Goal: Transaction & Acquisition: Book appointment/travel/reservation

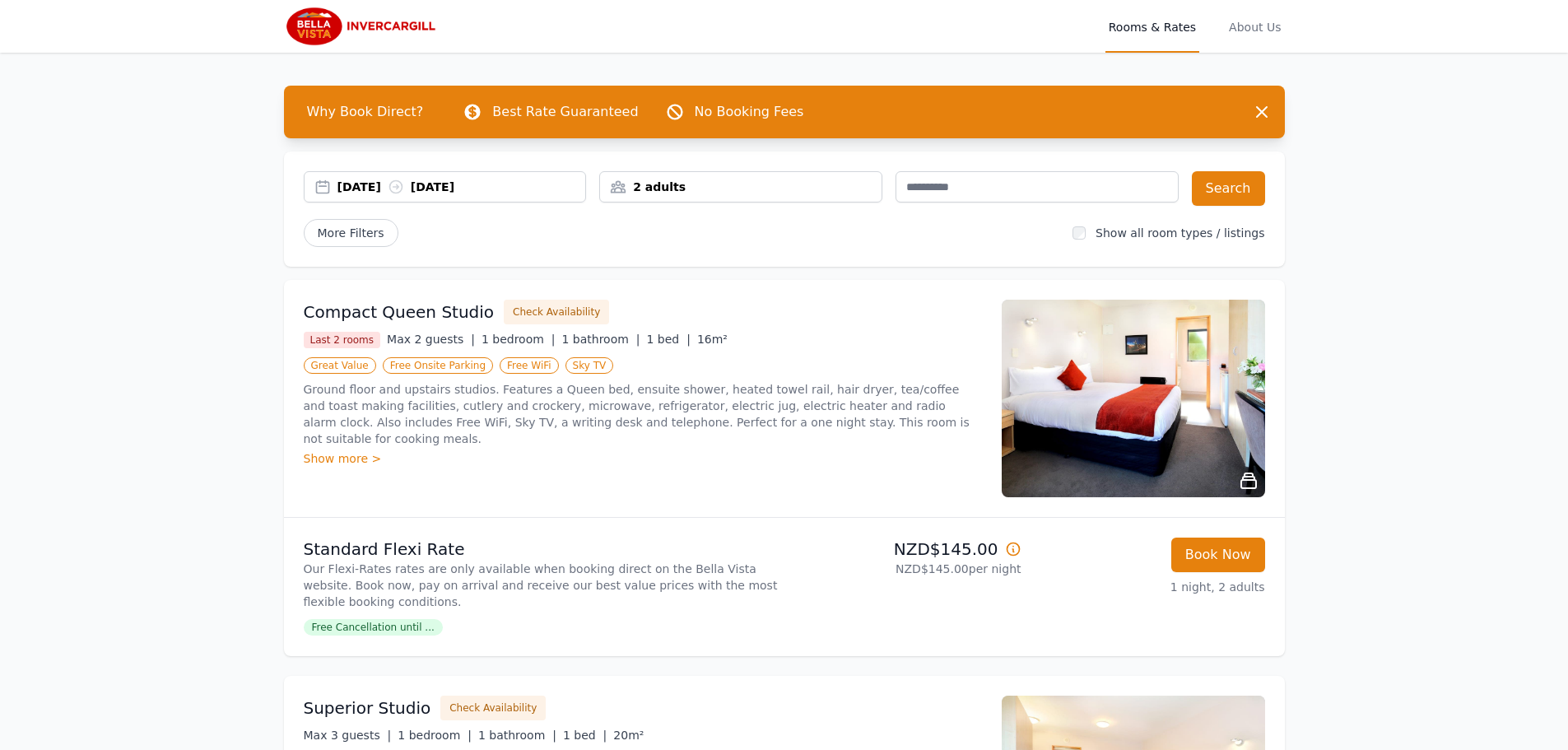
click at [323, 187] on div "[DATE] [DATE]" at bounding box center [445, 186] width 282 height 17
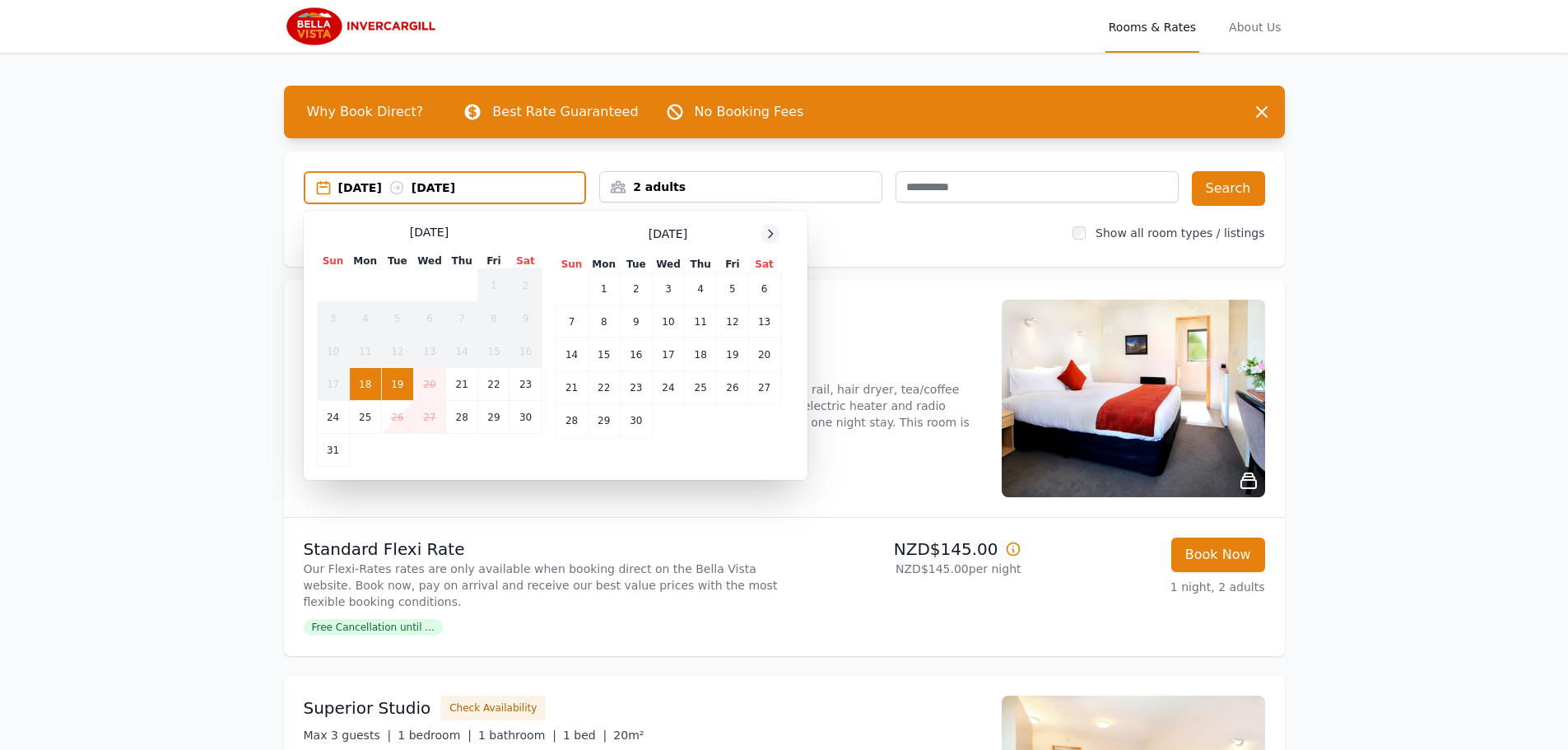
click at [771, 231] on icon at bounding box center [771, 233] width 4 height 8
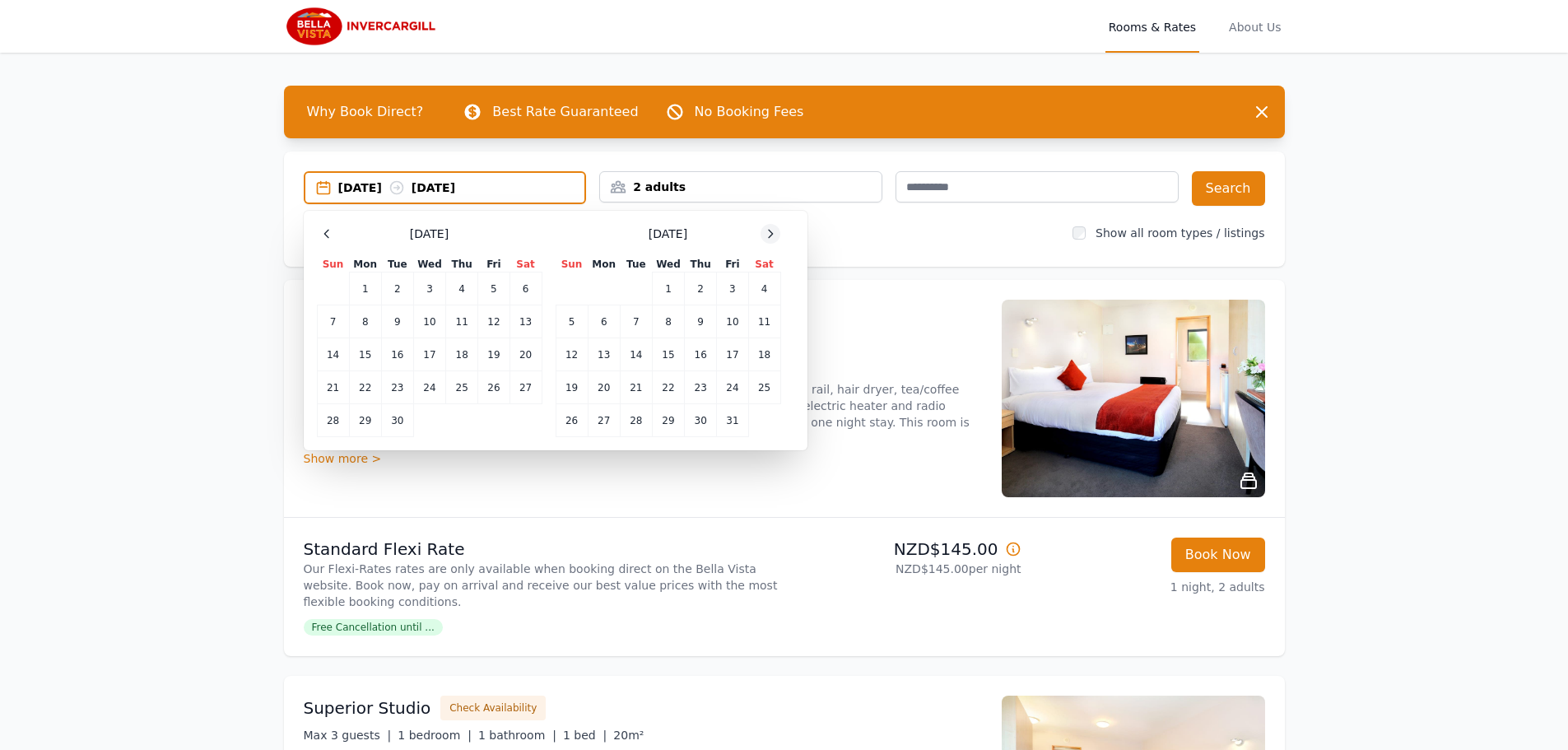
click at [771, 231] on icon at bounding box center [771, 233] width 4 height 8
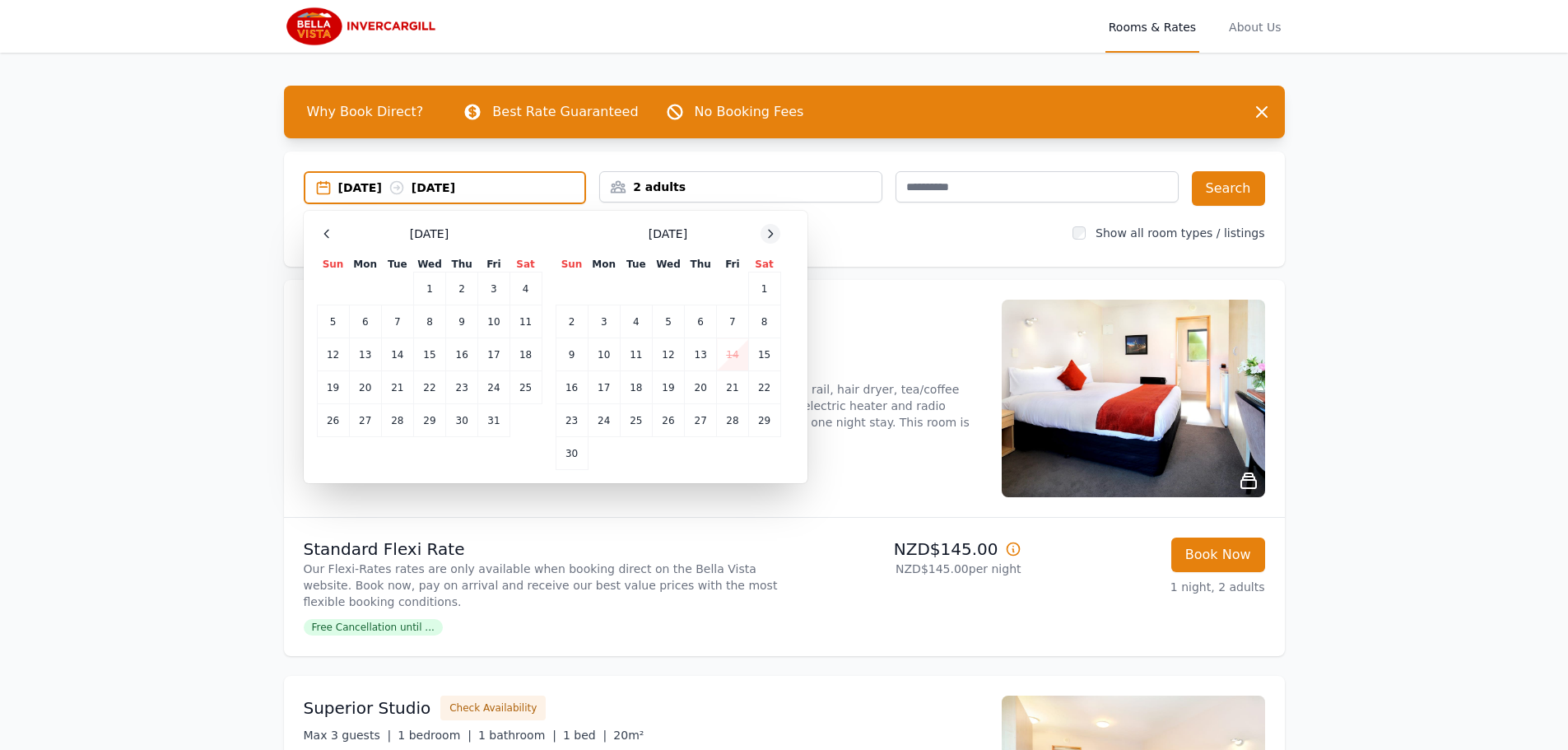
click at [771, 231] on icon at bounding box center [771, 233] width 4 height 8
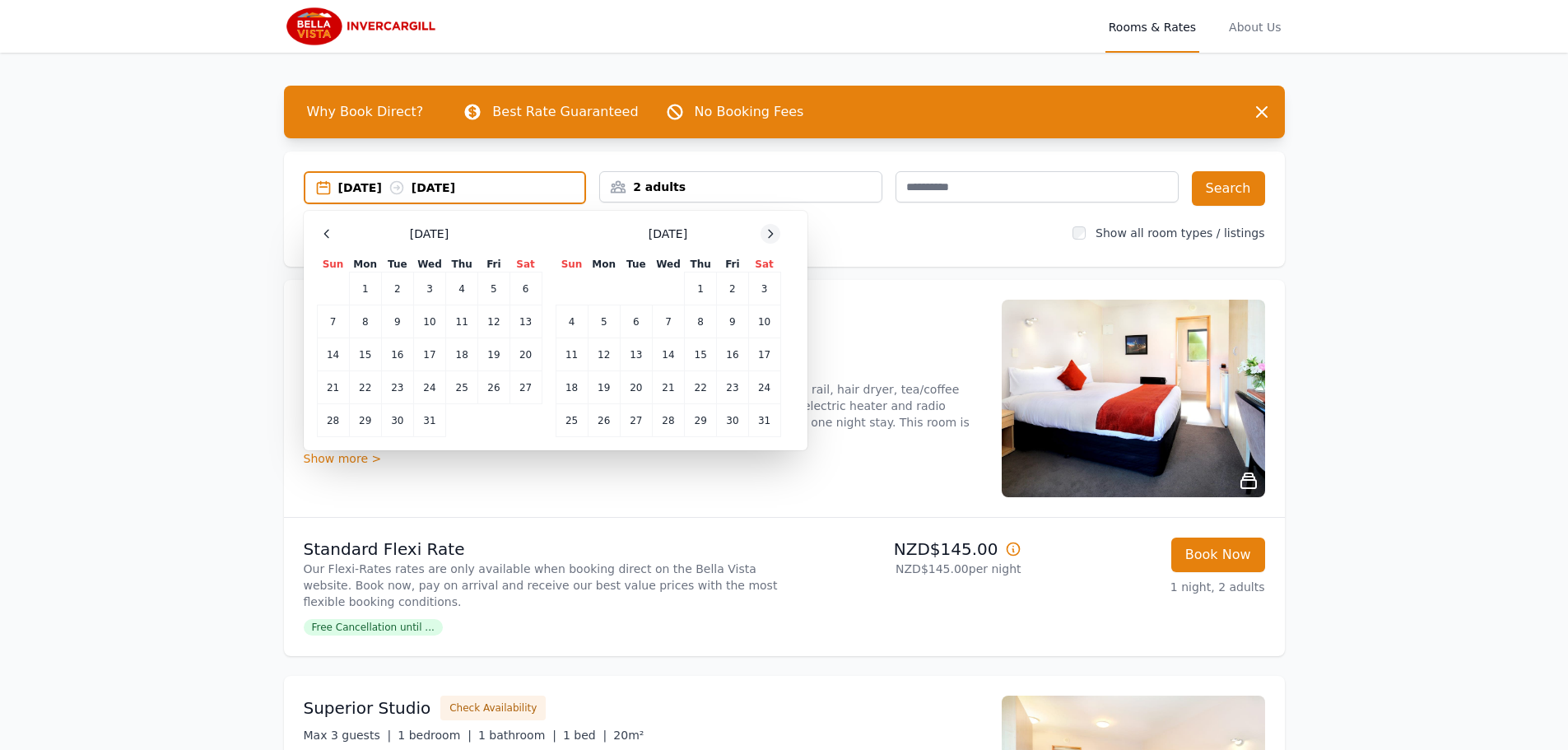
click at [771, 231] on icon at bounding box center [771, 233] width 4 height 8
click at [616, 185] on div "2 adults" at bounding box center [741, 186] width 282 height 17
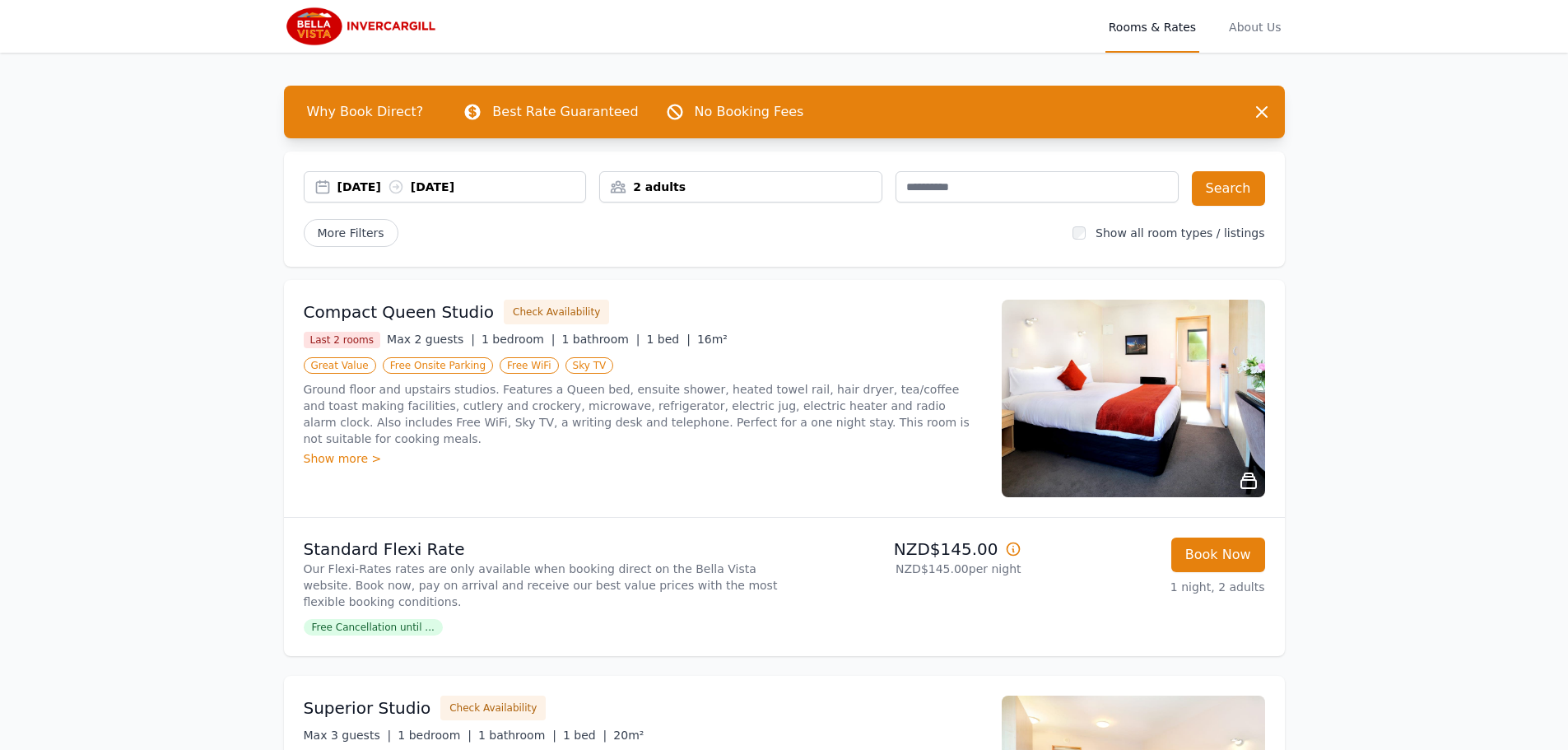
click at [621, 185] on div "2 adults" at bounding box center [741, 186] width 282 height 17
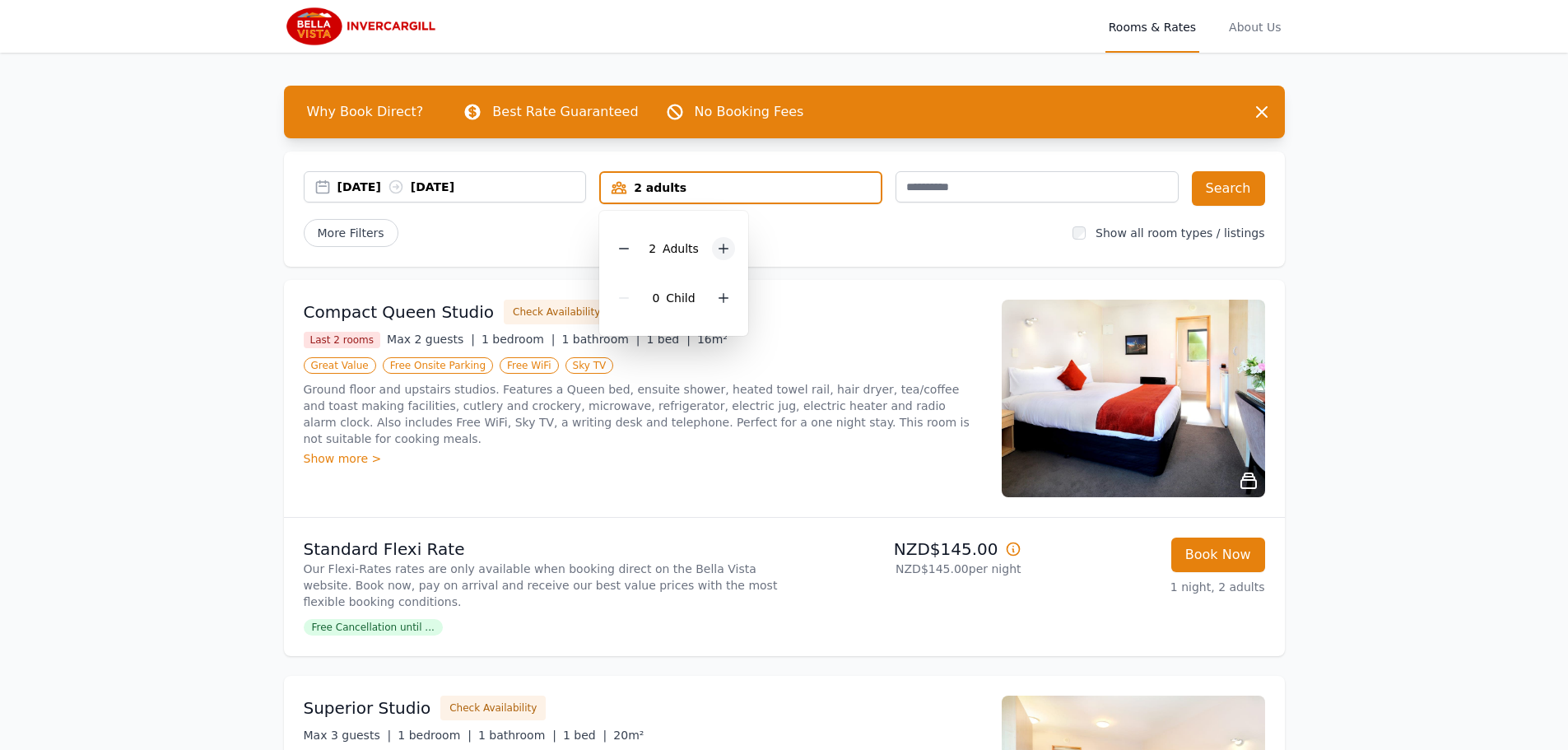
click at [723, 247] on icon at bounding box center [723, 248] width 13 height 13
click at [835, 231] on div "More Filters" at bounding box center [681, 232] width 756 height 28
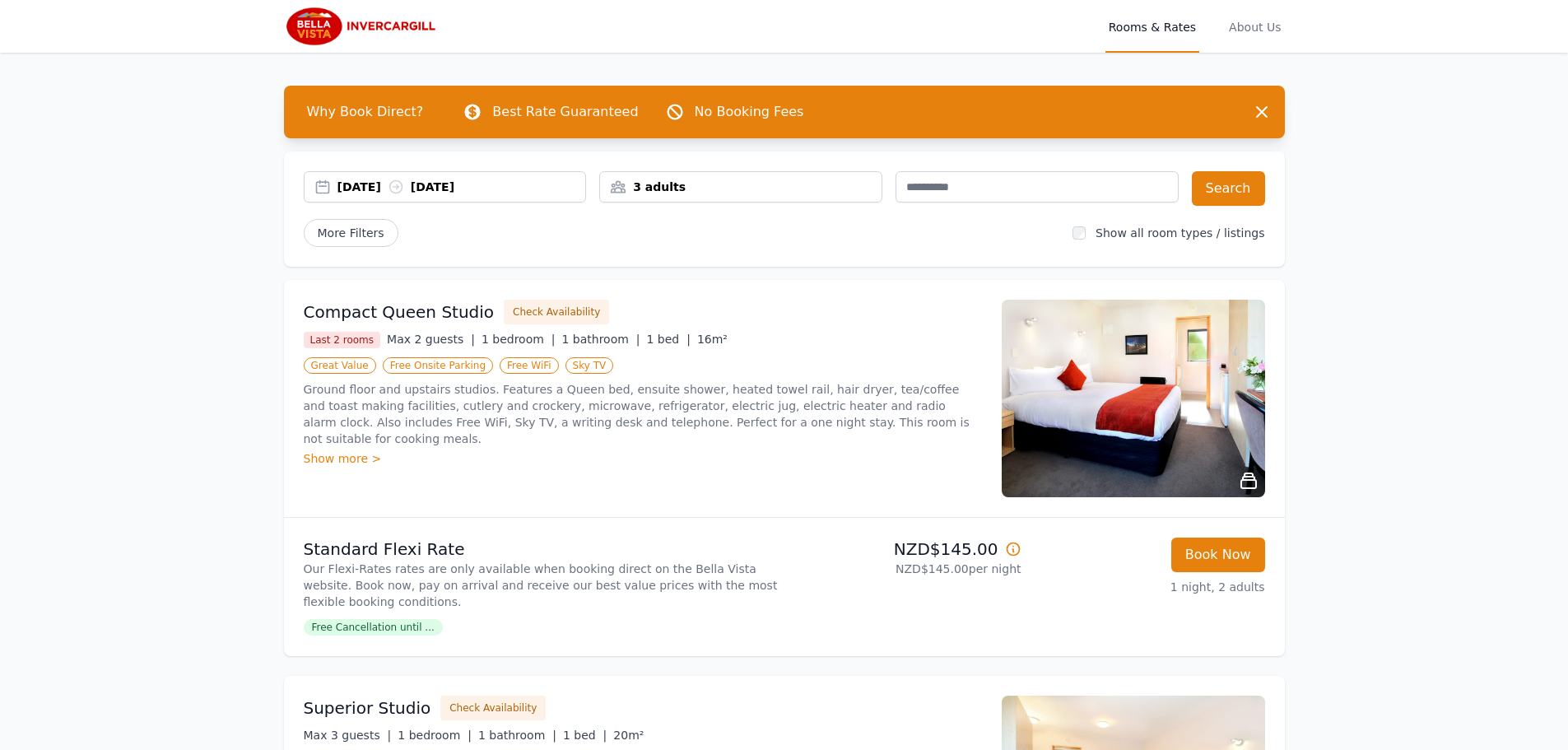
click at [326, 185] on div "[DATE] [DATE]" at bounding box center [445, 186] width 282 height 17
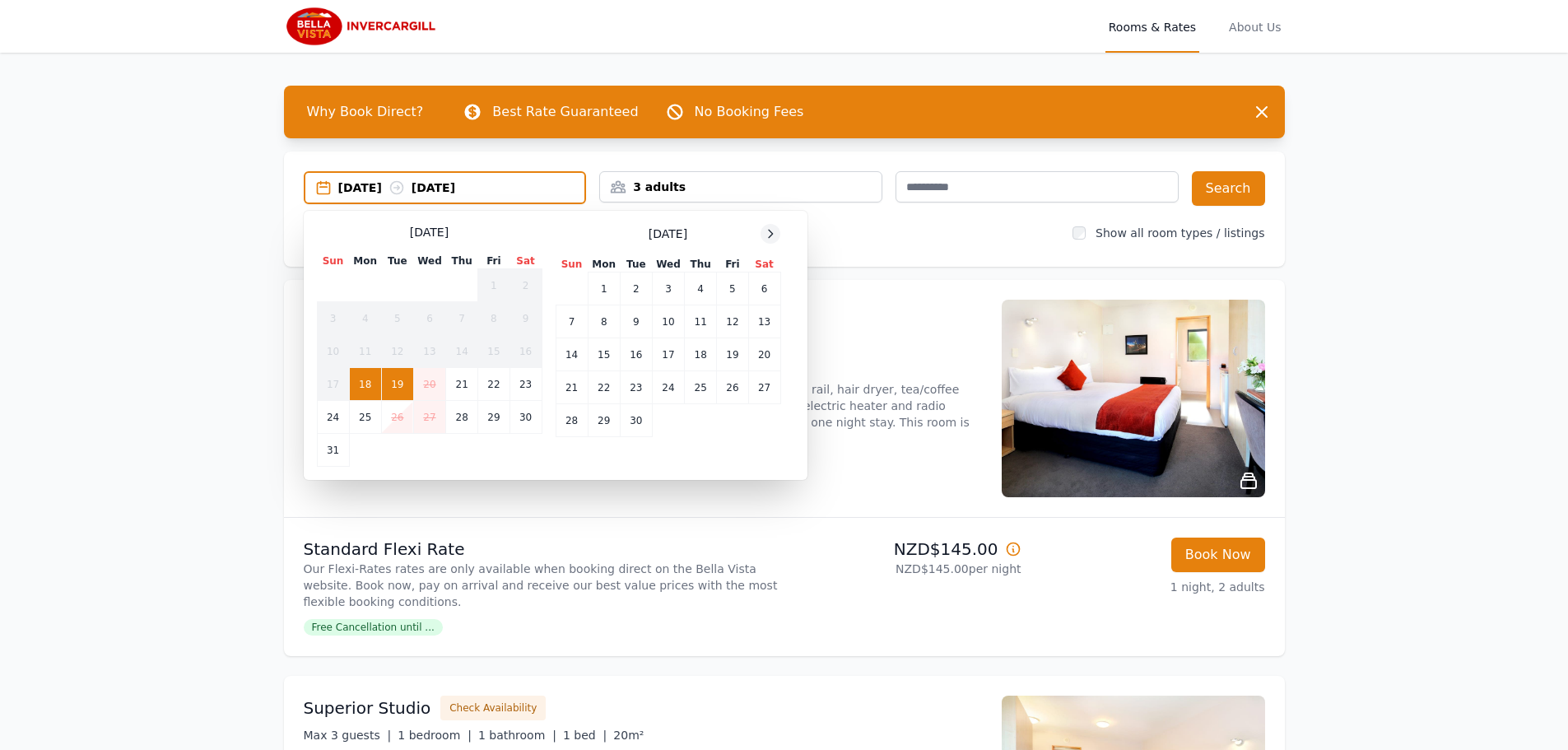
click at [770, 232] on icon at bounding box center [770, 233] width 13 height 13
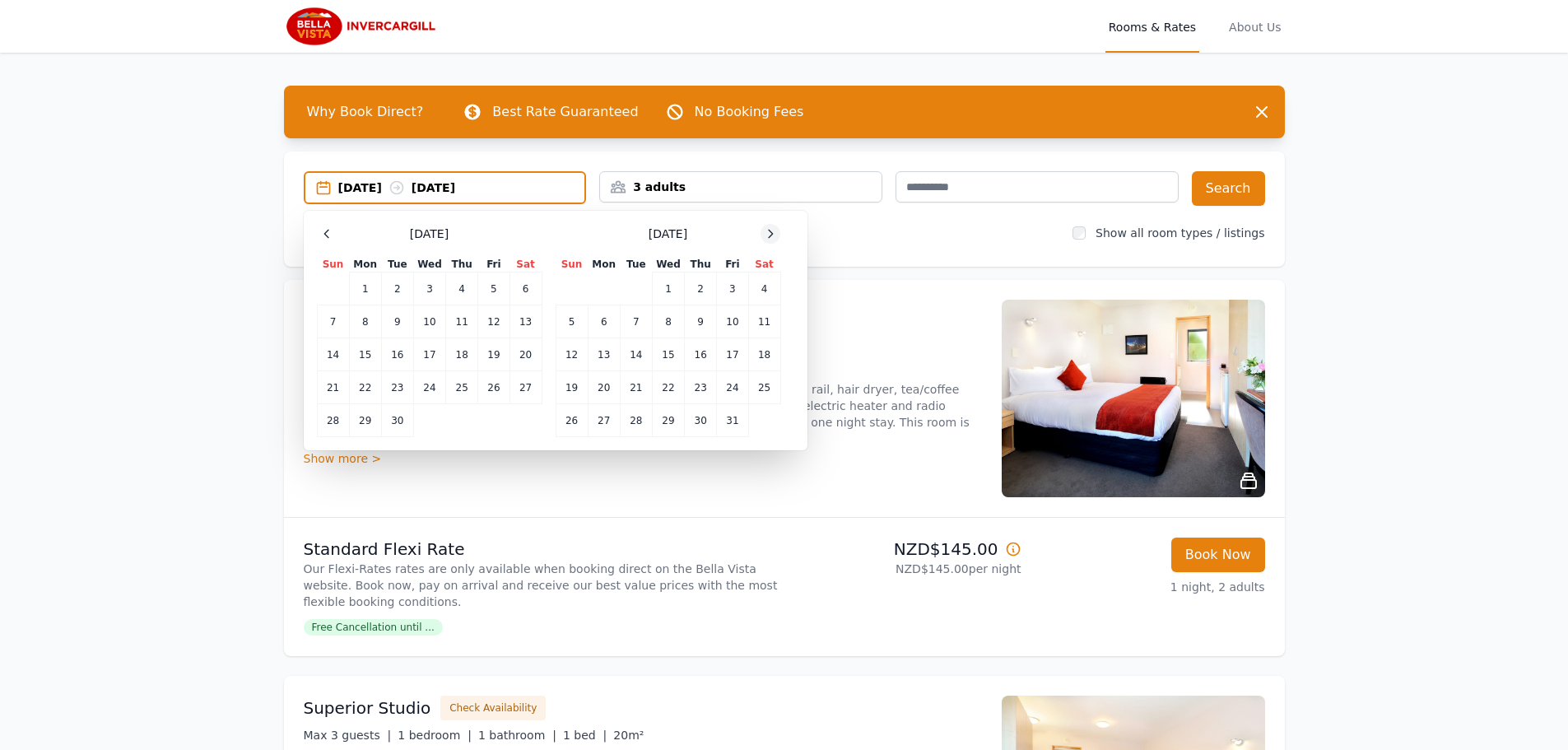
click at [770, 232] on icon at bounding box center [770, 233] width 13 height 13
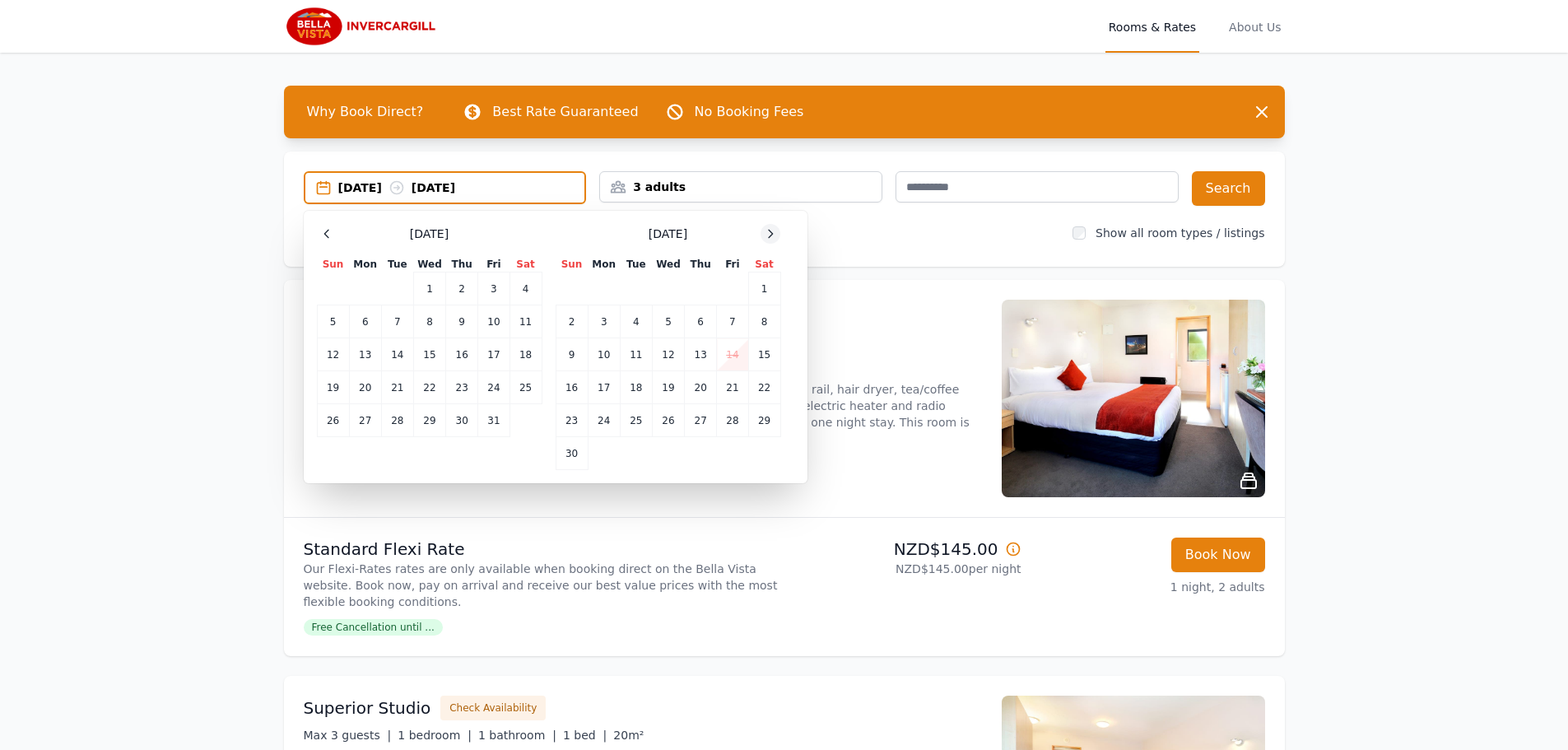
click at [770, 232] on icon at bounding box center [770, 233] width 13 height 13
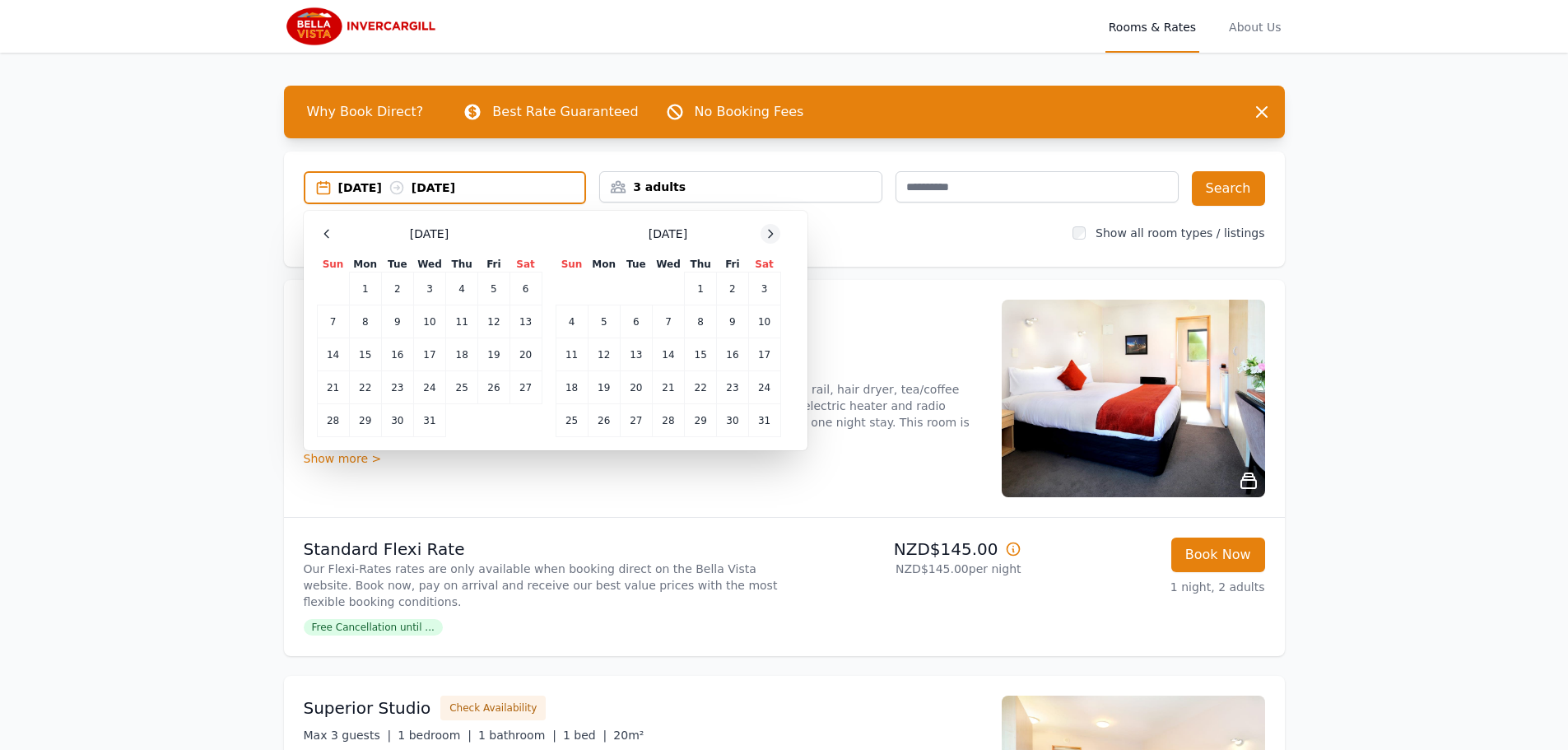
click at [770, 232] on icon at bounding box center [770, 233] width 13 height 13
click at [634, 321] on td "10" at bounding box center [635, 322] width 32 height 33
click at [735, 324] on td "13" at bounding box center [733, 322] width 31 height 33
click at [663, 320] on td "11" at bounding box center [667, 322] width 32 height 33
click at [633, 319] on td "10" at bounding box center [635, 322] width 32 height 33
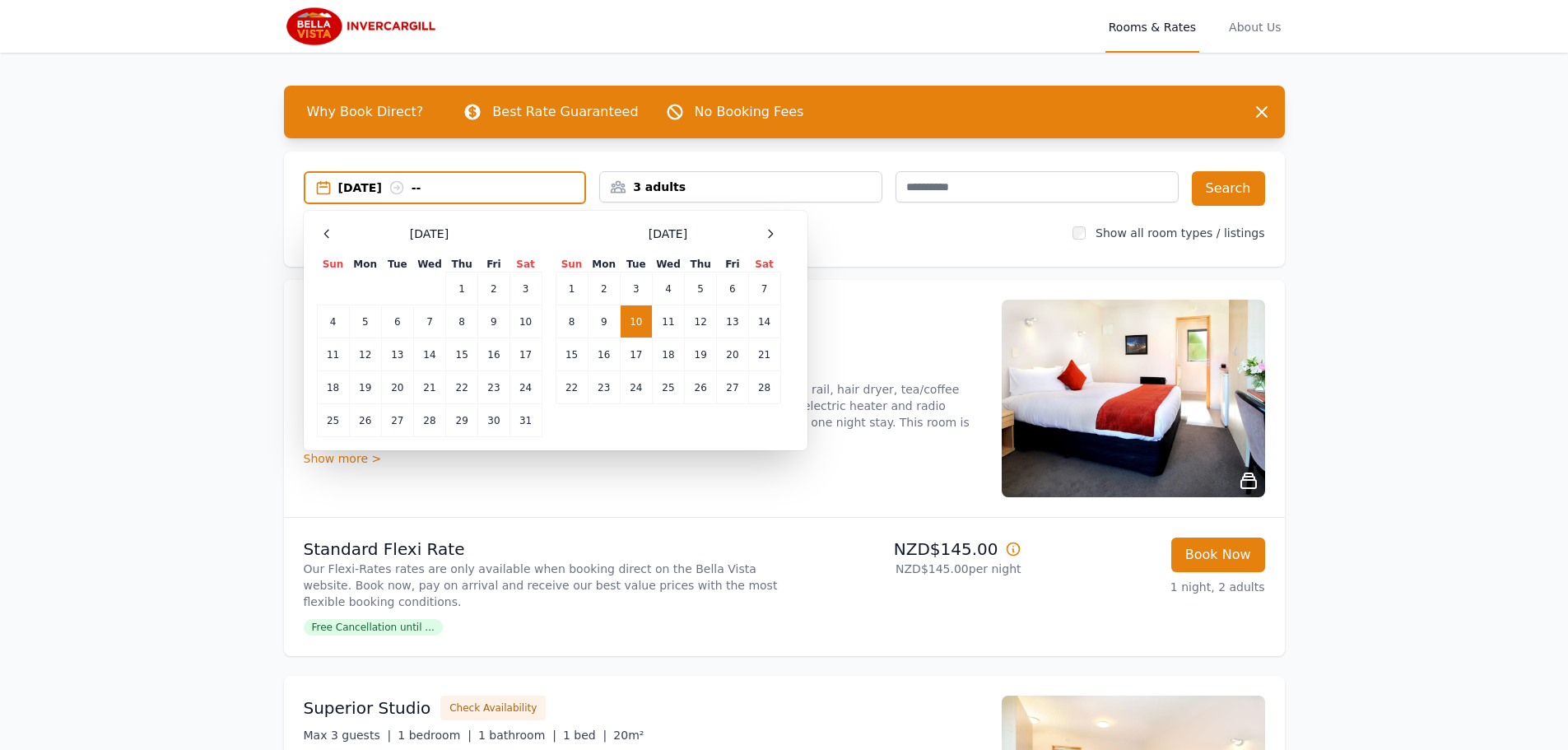
click at [403, 187] on icon at bounding box center [396, 187] width 13 height 13
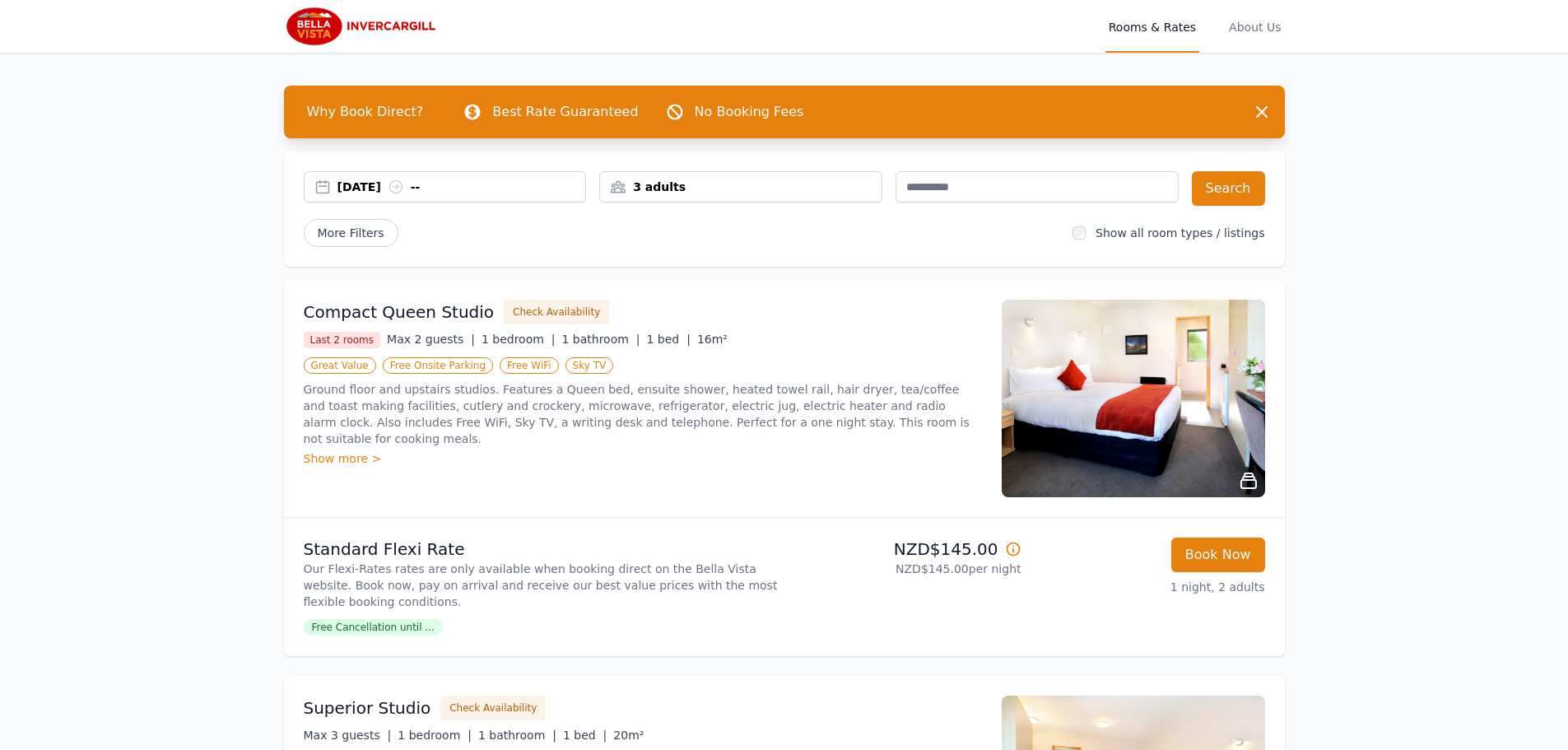
click at [439, 185] on div "[DATE] --" at bounding box center [462, 186] width 249 height 17
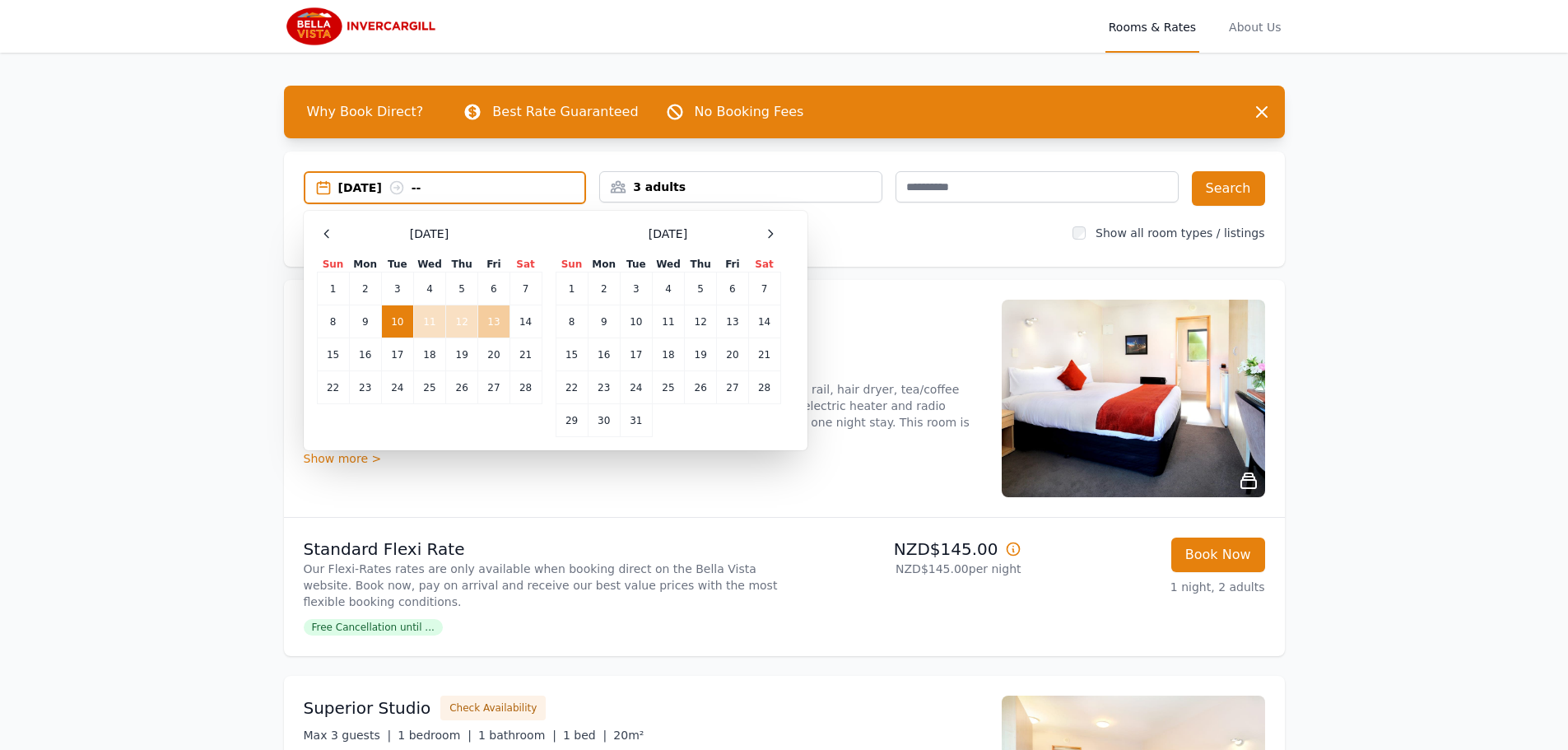
click at [496, 323] on td "13" at bounding box center [494, 322] width 31 height 33
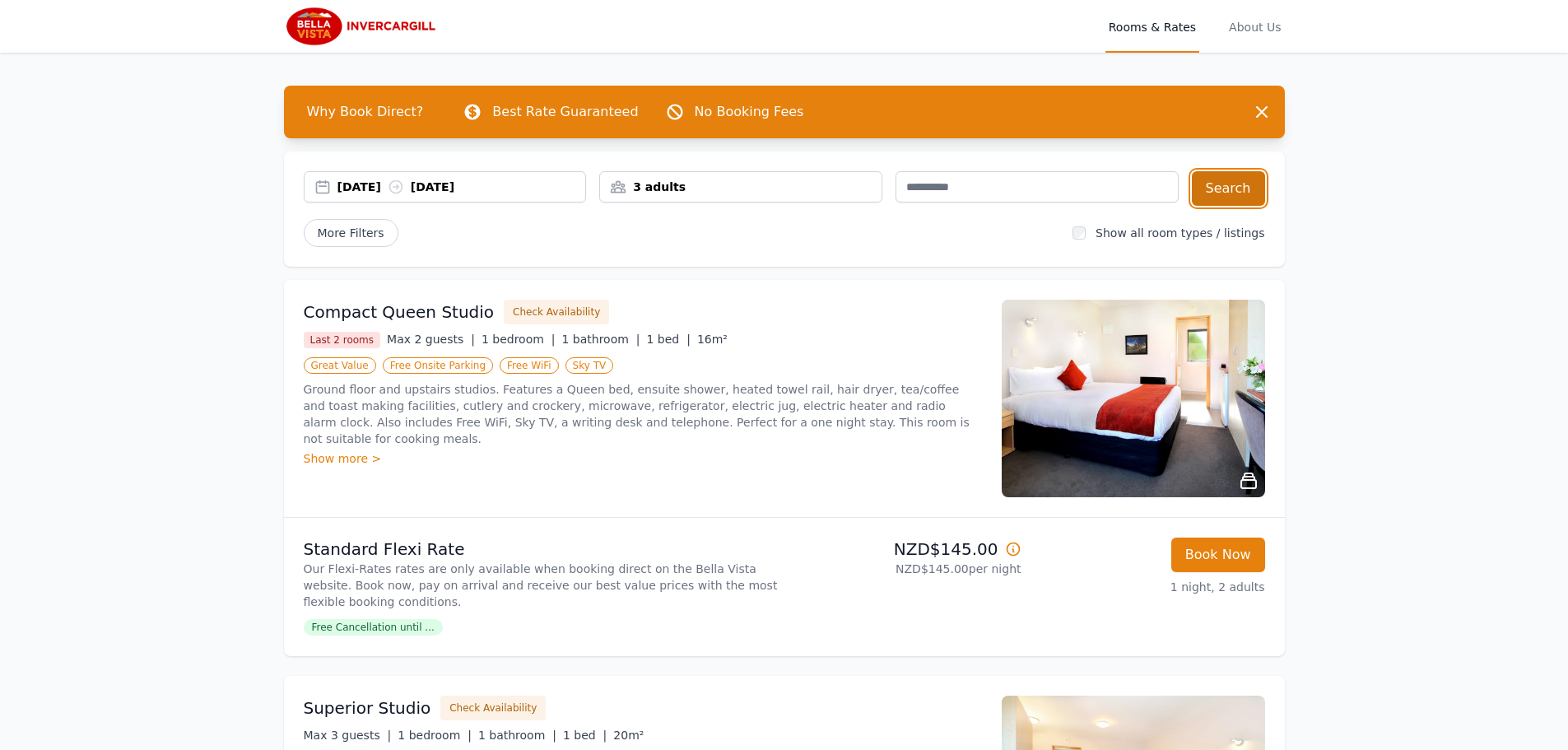
click at [1231, 184] on button "Search" at bounding box center [1228, 187] width 73 height 34
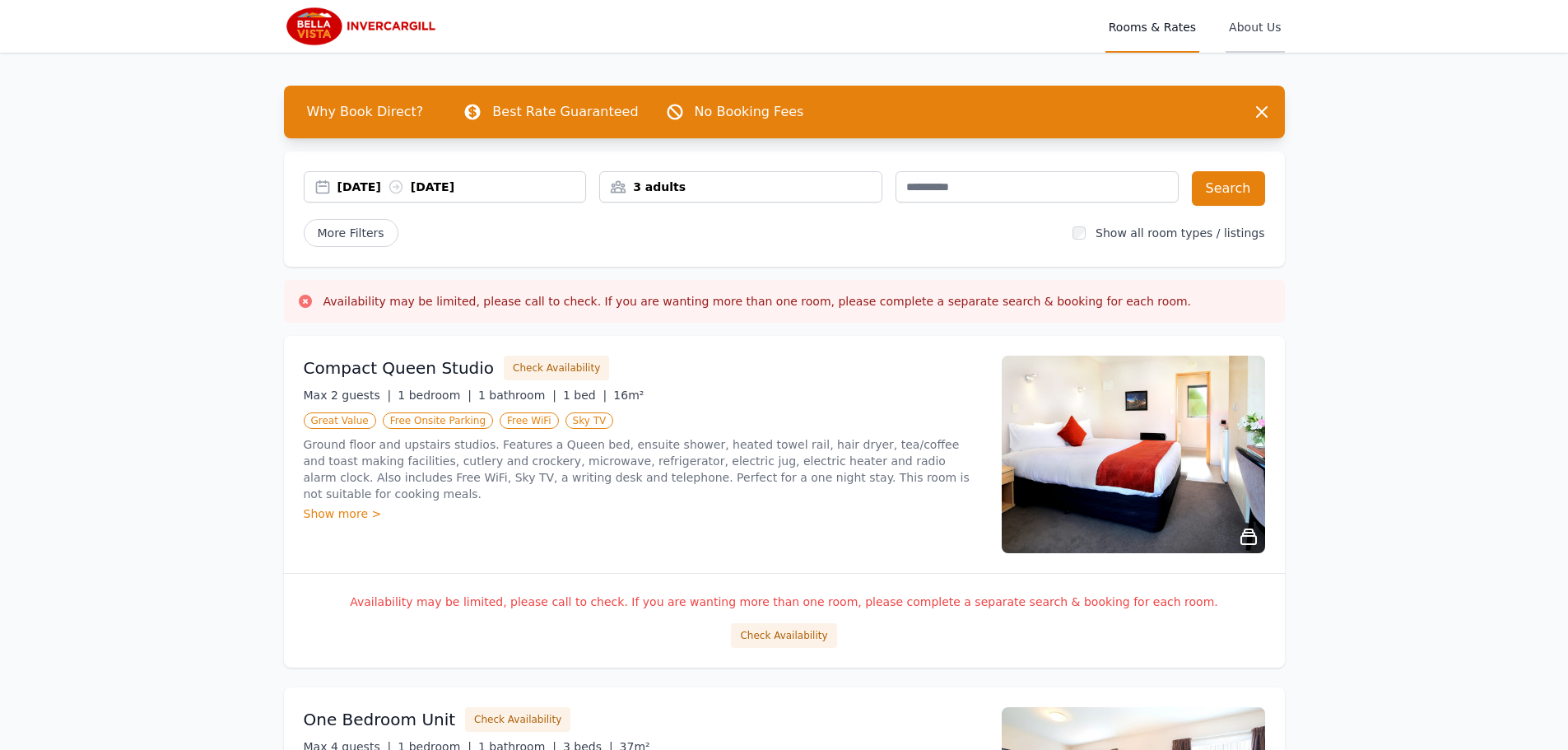
click at [1249, 28] on span "About Us" at bounding box center [1255, 26] width 59 height 53
